Goal: Navigation & Orientation: Find specific page/section

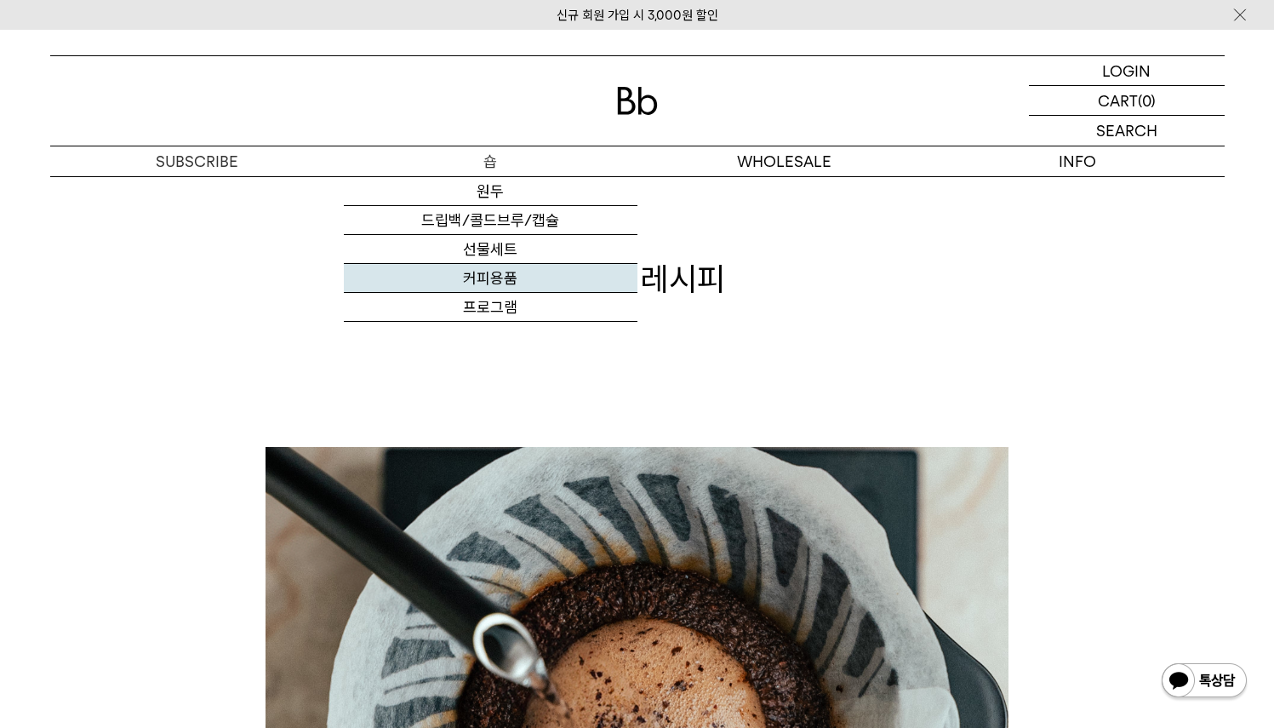
click at [495, 282] on link "커피용품" at bounding box center [491, 278] width 294 height 29
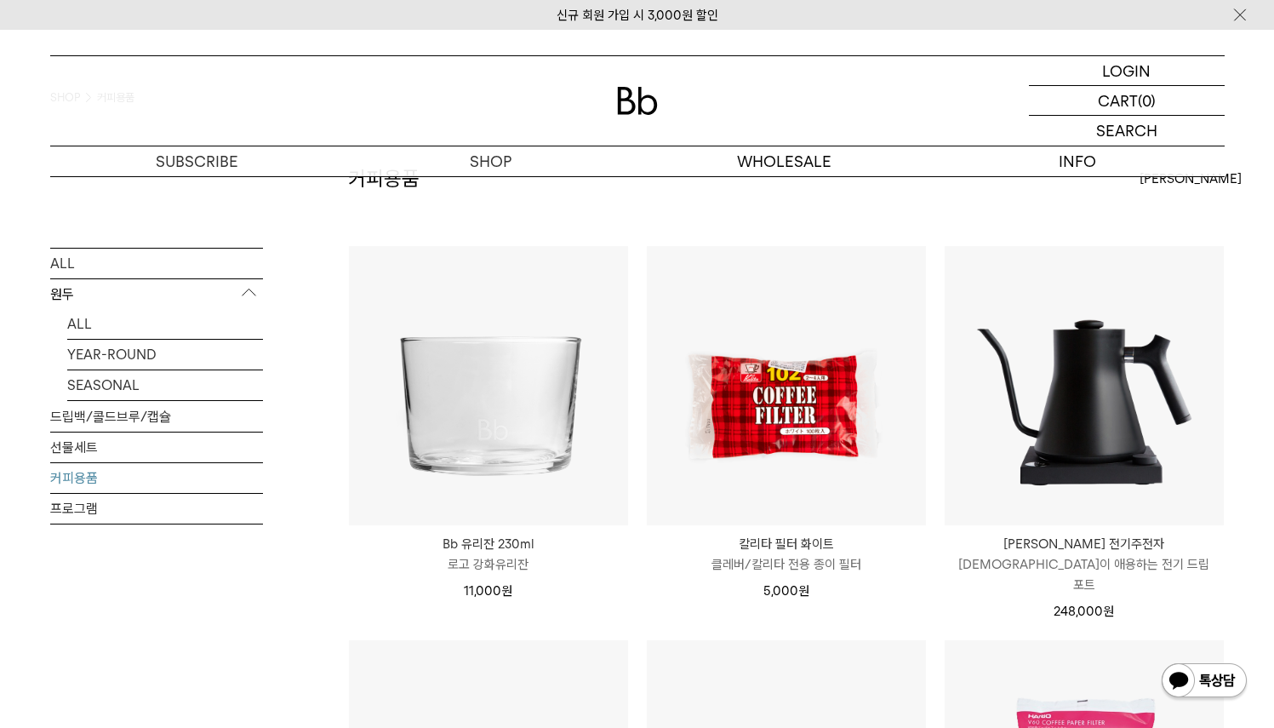
scroll to position [93, 0]
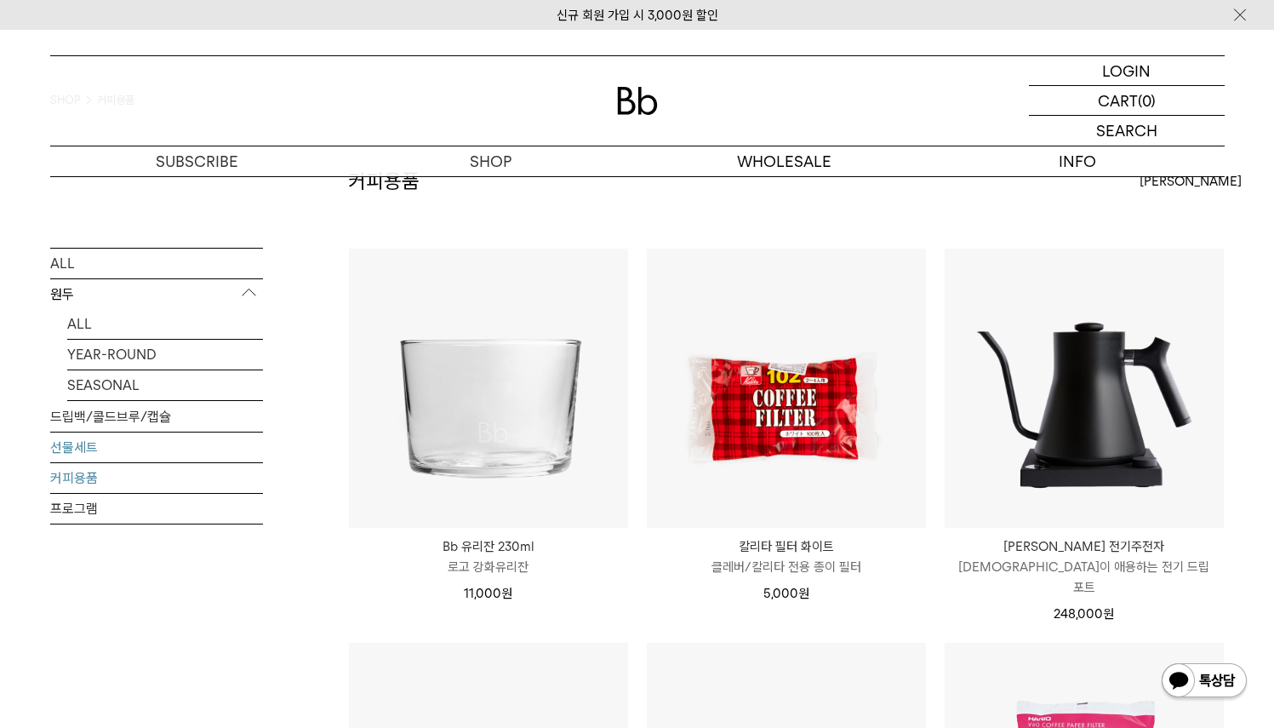
click at [77, 442] on link "선물세트" at bounding box center [156, 446] width 213 height 30
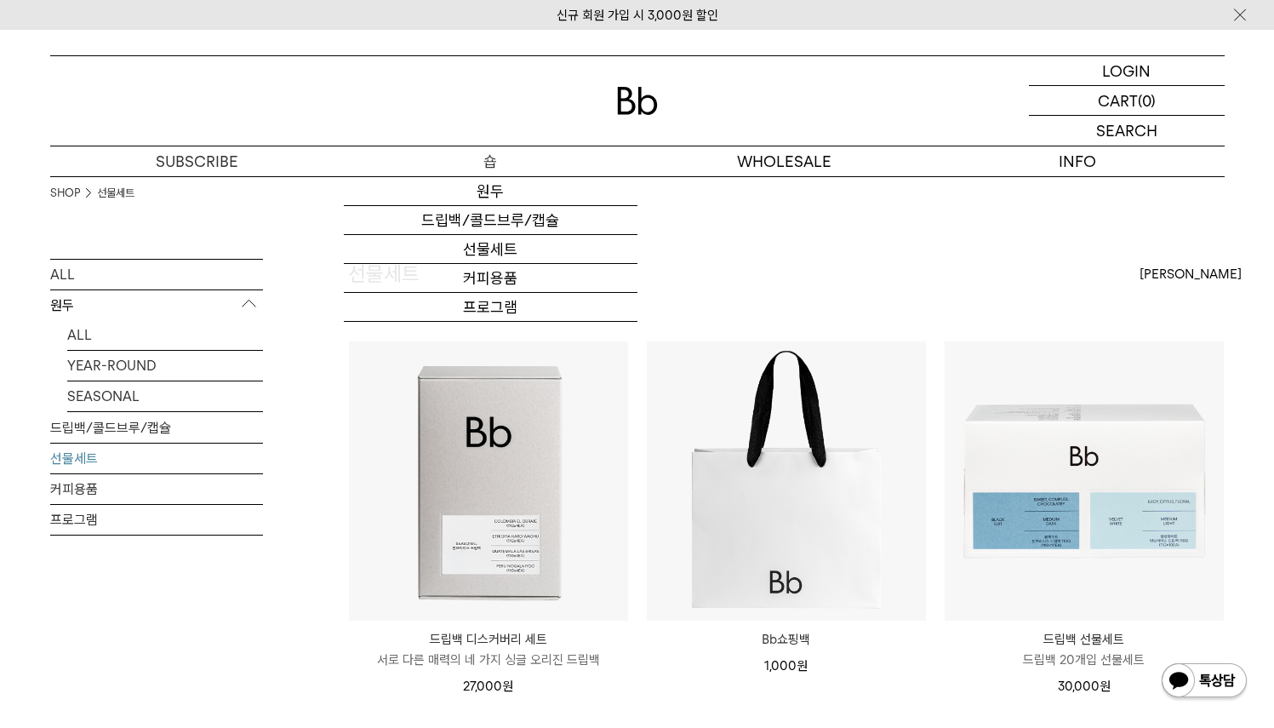
click at [453, 157] on p "숍" at bounding box center [491, 161] width 294 height 30
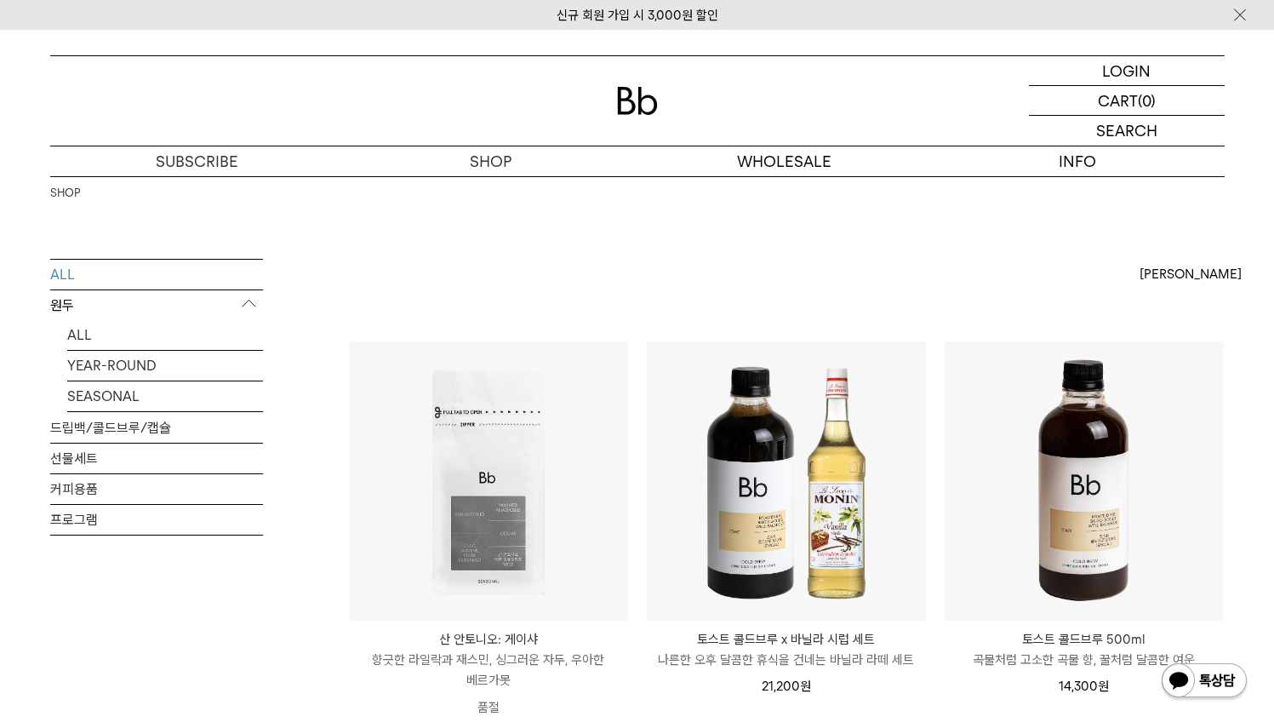
scroll to position [431, 0]
